Goal: Transaction & Acquisition: Book appointment/travel/reservation

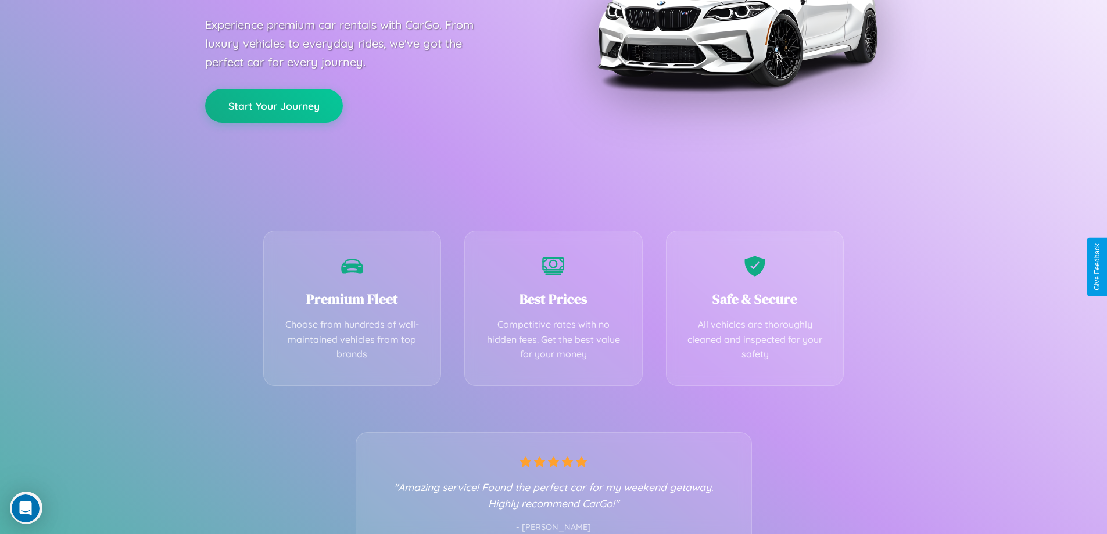
scroll to position [229, 0]
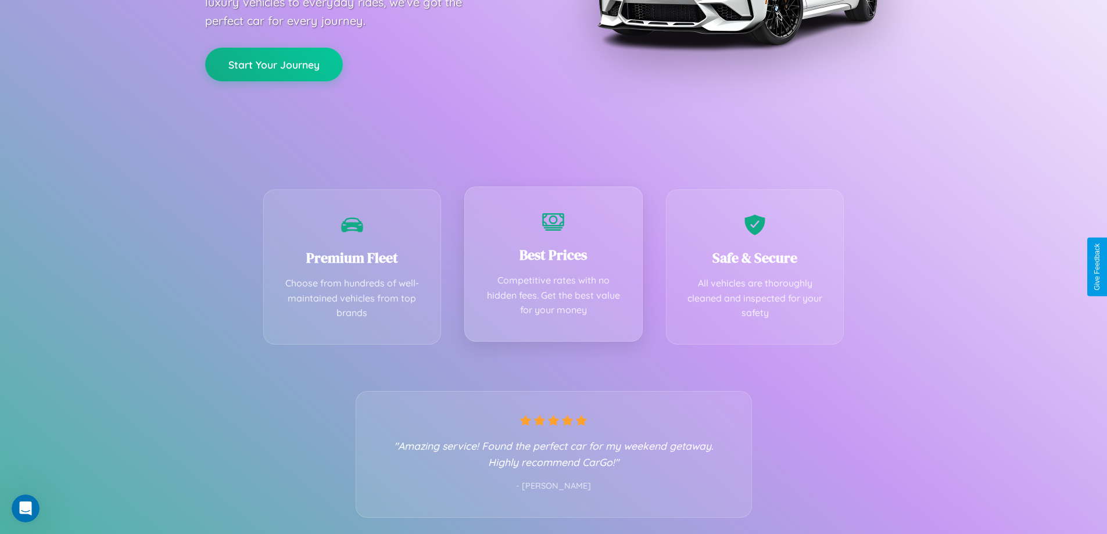
click at [553, 267] on div "Best Prices Competitive rates with no hidden fees. Get the best value for your …" at bounding box center [553, 264] width 178 height 155
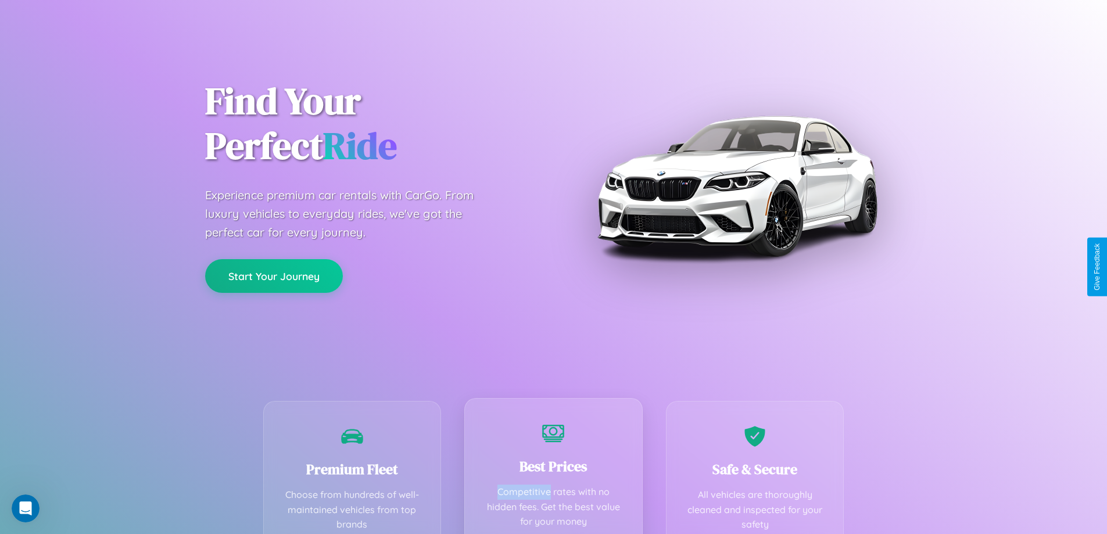
scroll to position [0, 0]
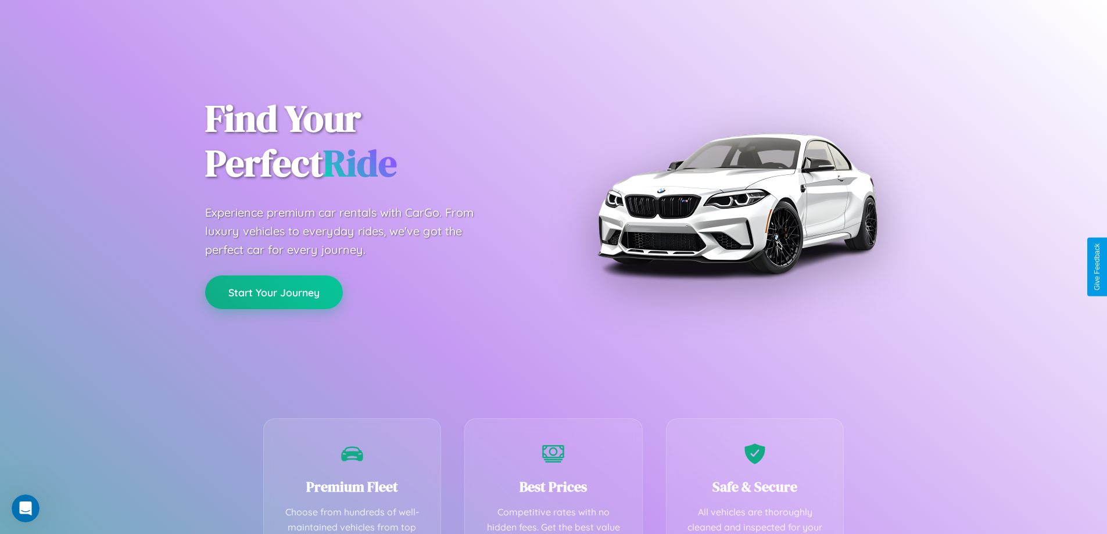
click at [274, 292] on button "Start Your Journey" at bounding box center [274, 292] width 138 height 34
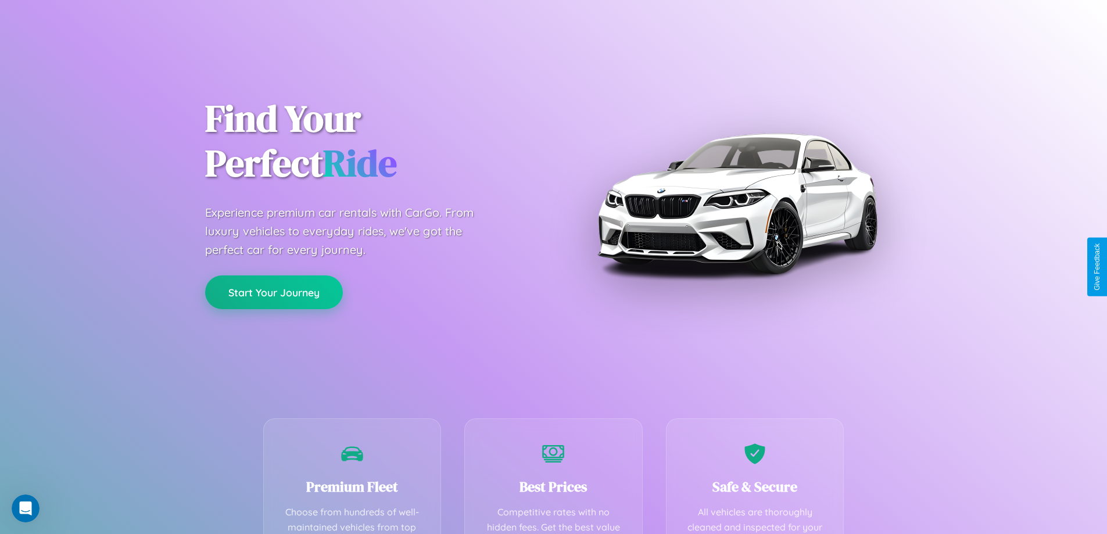
click at [274, 292] on button "Start Your Journey" at bounding box center [274, 292] width 138 height 34
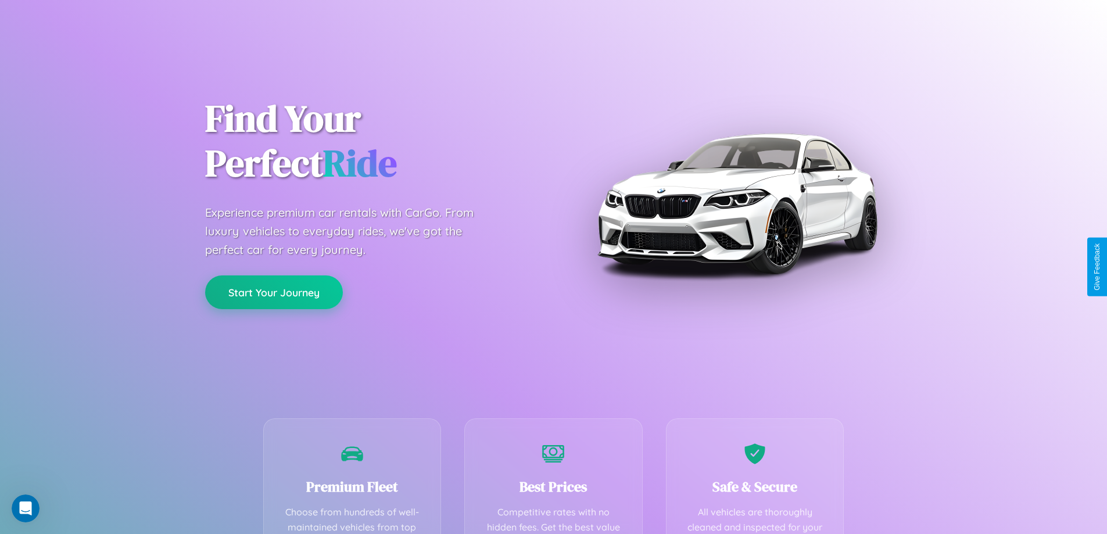
click at [274, 292] on button "Start Your Journey" at bounding box center [274, 292] width 138 height 34
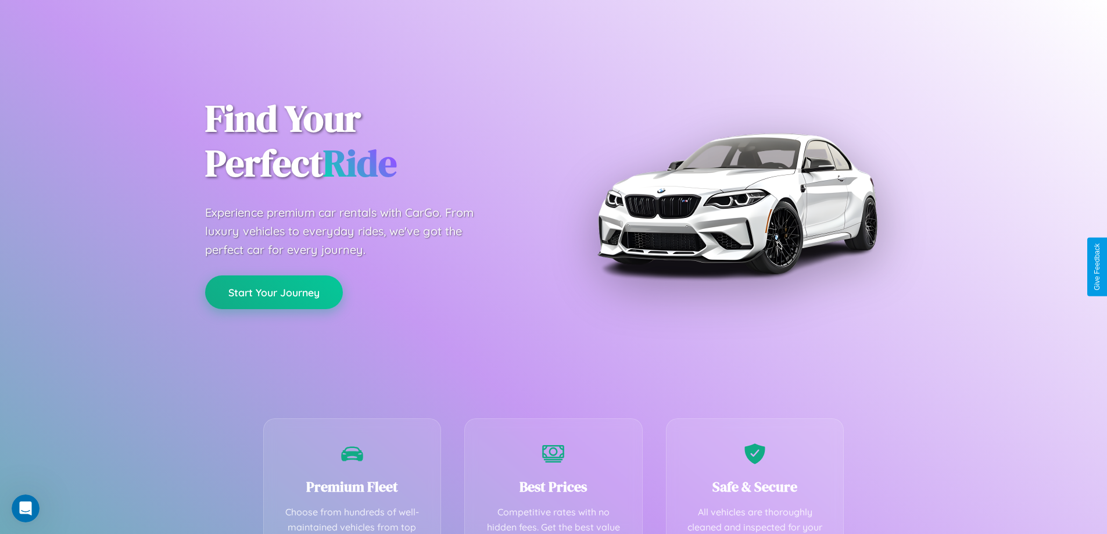
click at [274, 292] on button "Start Your Journey" at bounding box center [274, 292] width 138 height 34
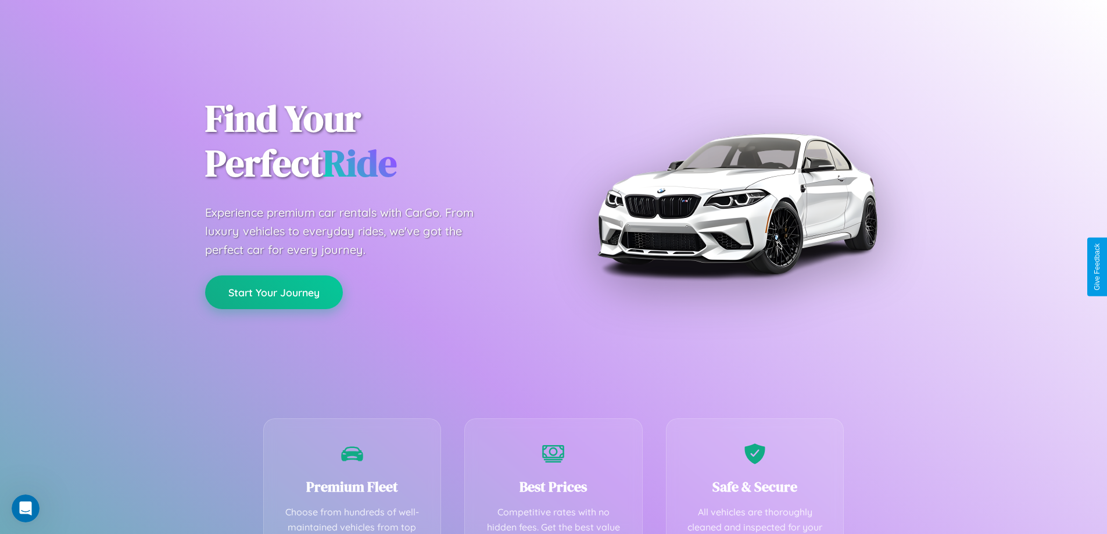
click at [274, 292] on button "Start Your Journey" at bounding box center [274, 292] width 138 height 34
